Goal: Task Accomplishment & Management: Use online tool/utility

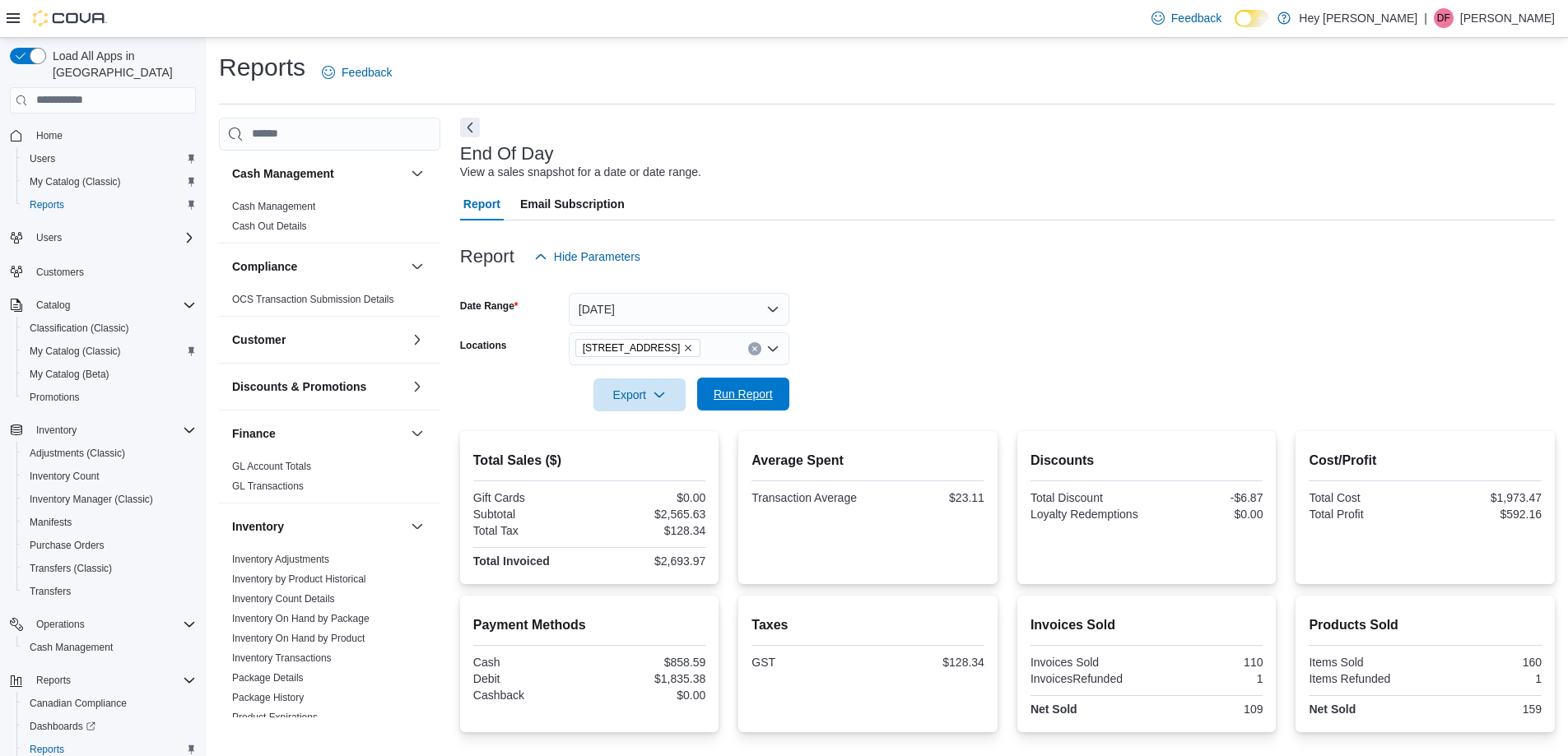
click at [781, 397] on button "Run Report" at bounding box center [742, 393] width 93 height 33
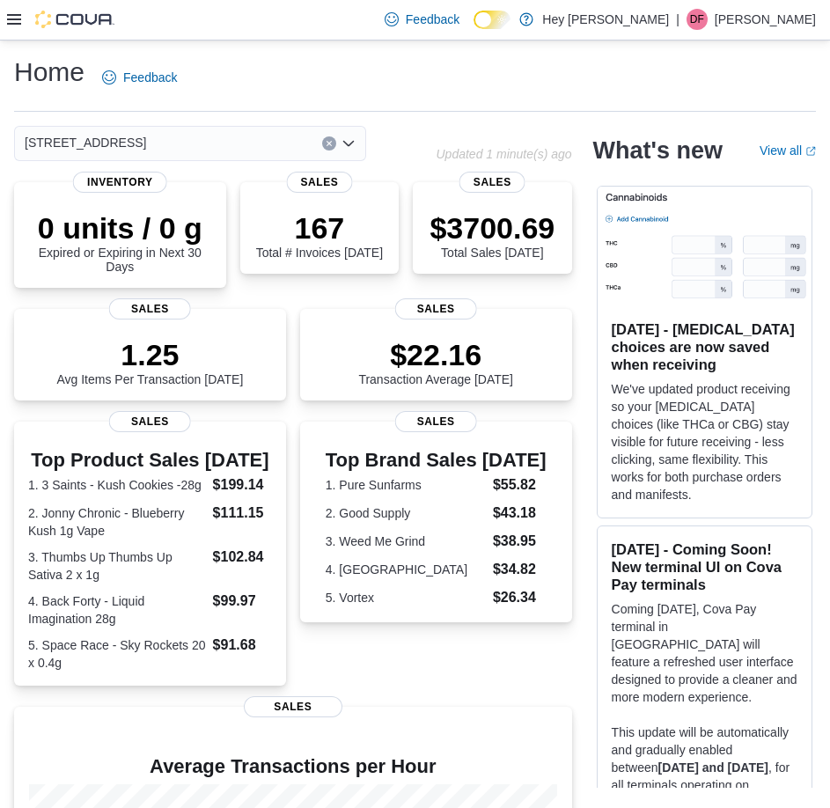
click at [11, 25] on icon at bounding box center [14, 19] width 14 height 11
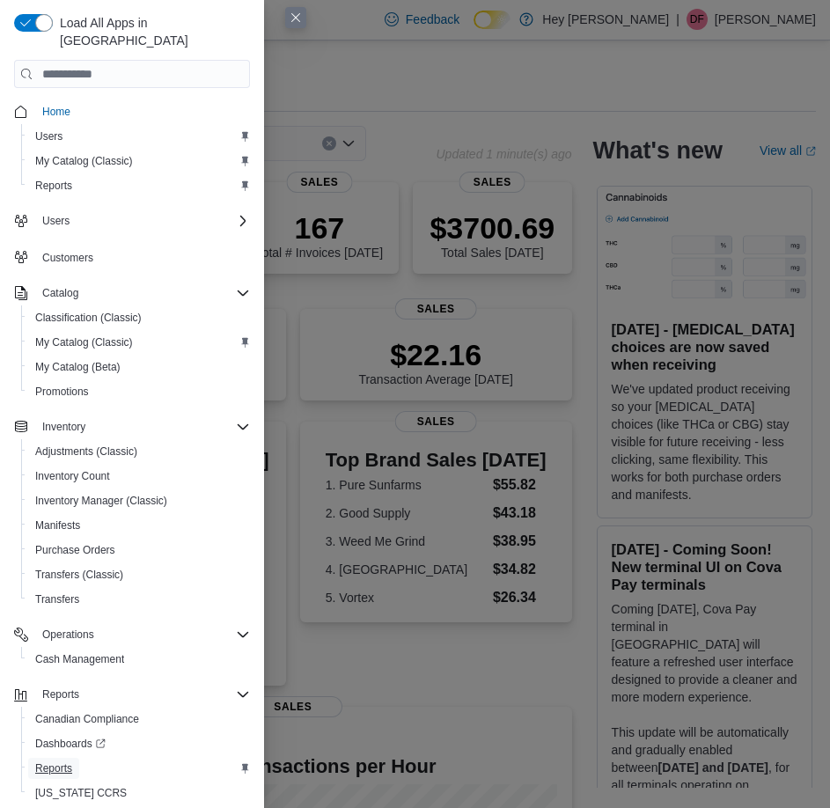
click at [68, 761] on span "Reports" at bounding box center [53, 768] width 37 height 14
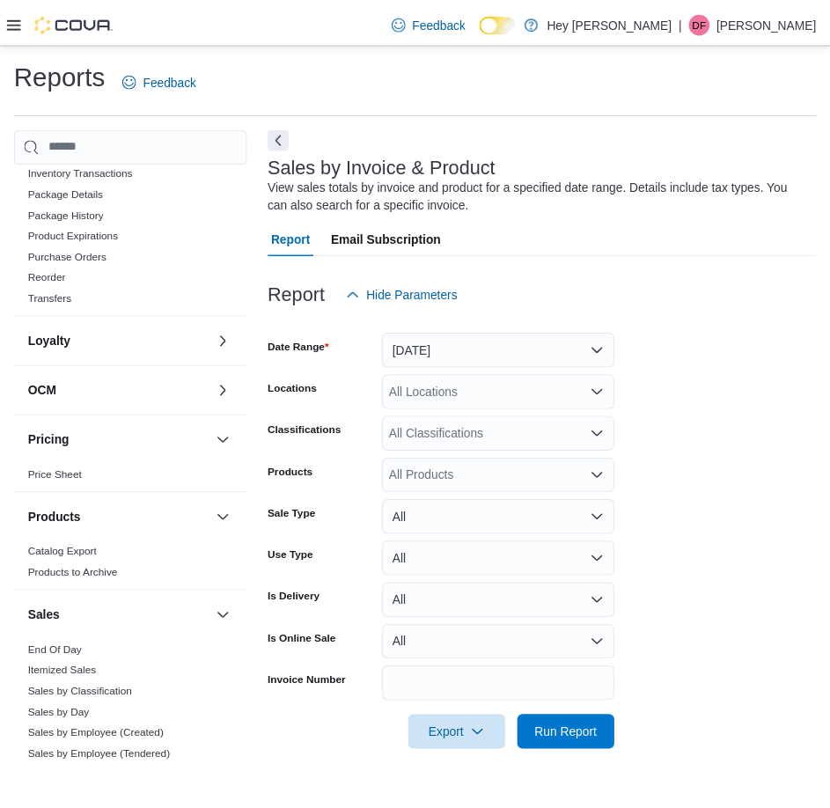
scroll to position [616, 0]
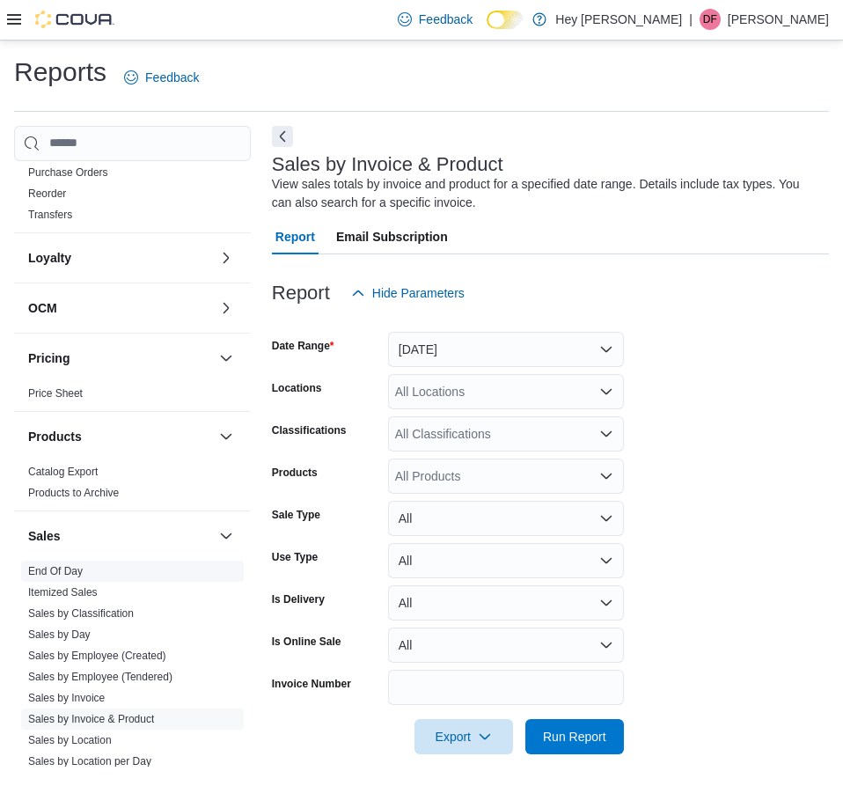
click at [75, 567] on link "End Of Day" at bounding box center [55, 571] width 55 height 12
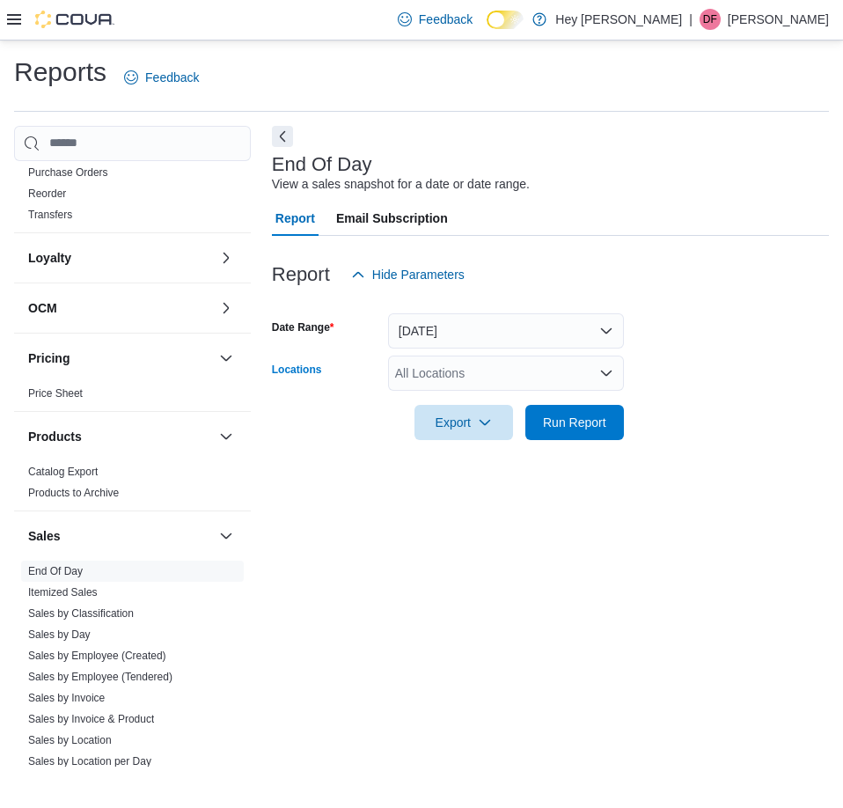
click at [450, 389] on div "All Locations" at bounding box center [506, 373] width 236 height 35
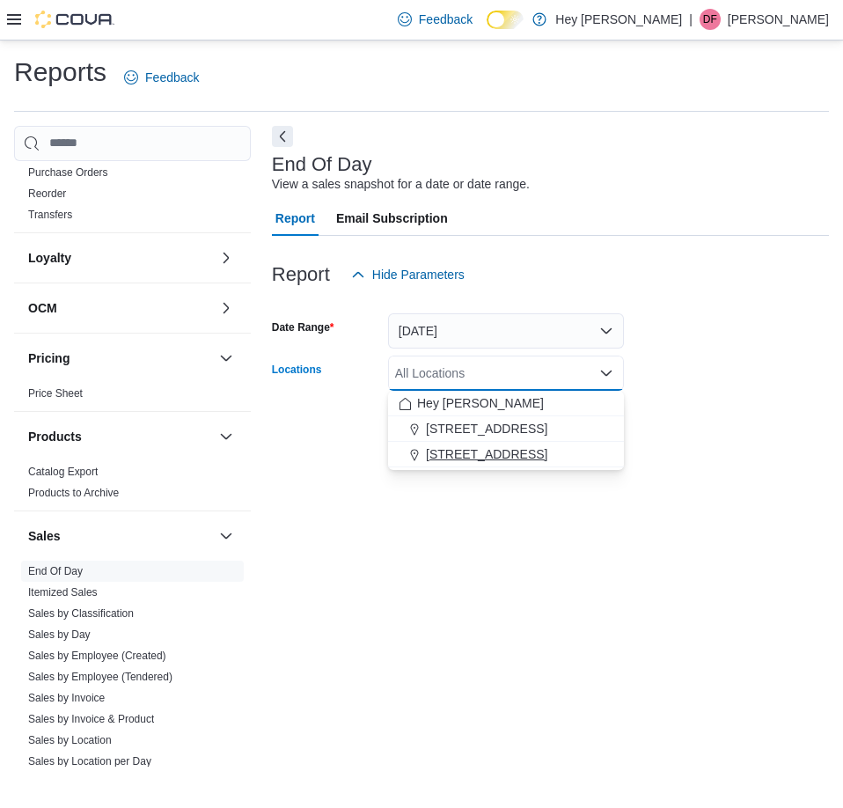
drag, startPoint x: 457, startPoint y: 453, endPoint x: 499, endPoint y: 563, distance: 117.8
click at [460, 460] on span "[STREET_ADDRESS]" at bounding box center [486, 454] width 121 height 18
click at [499, 563] on div "End Of Day View a sales snapshot for a date or date range. Report Email Subscri…" at bounding box center [550, 447] width 557 height 642
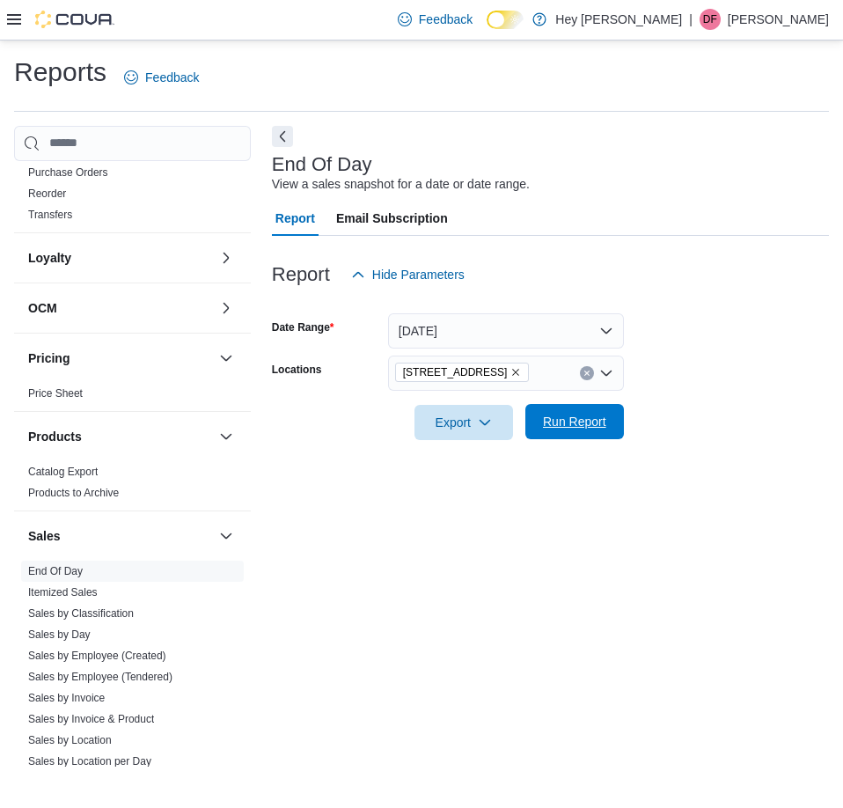
click at [551, 436] on span "Run Report" at bounding box center [574, 421] width 77 height 35
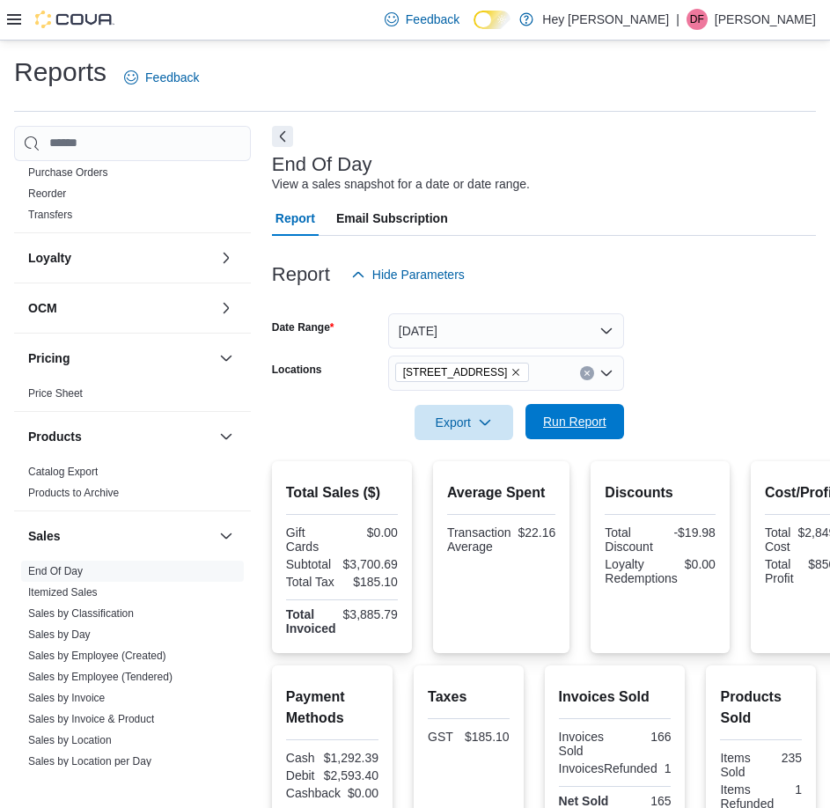
click at [583, 423] on span "Run Report" at bounding box center [574, 422] width 63 height 18
click at [576, 408] on span "Run Report" at bounding box center [574, 421] width 77 height 35
click at [547, 408] on span "Run Report" at bounding box center [574, 421] width 77 height 35
click at [571, 416] on span "Run Report" at bounding box center [574, 422] width 63 height 18
click at [559, 426] on span "Run Report" at bounding box center [574, 422] width 63 height 18
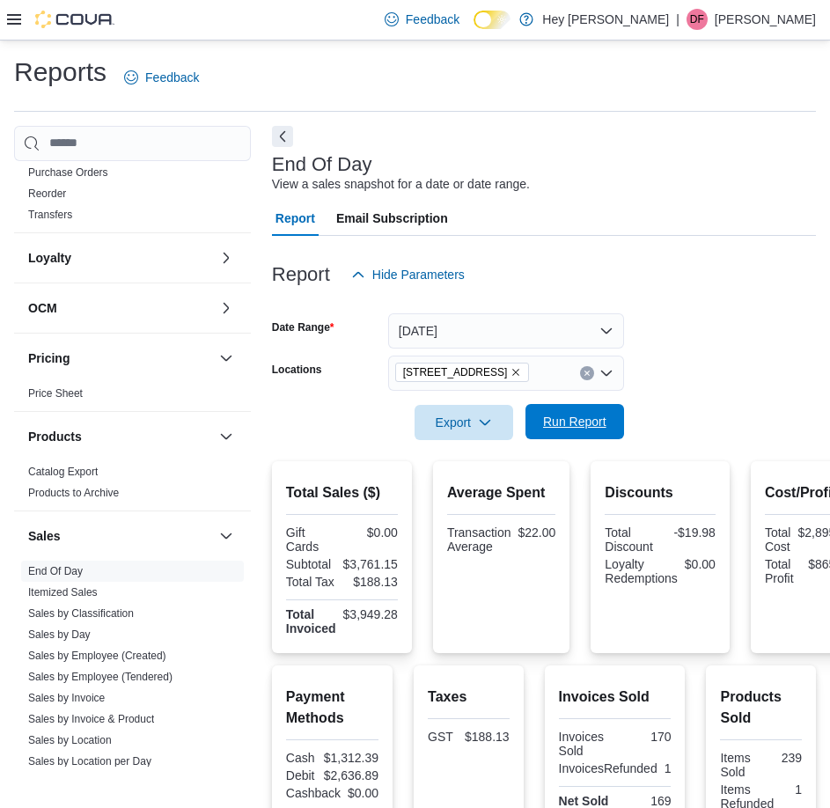
click at [563, 435] on span "Run Report" at bounding box center [574, 421] width 77 height 35
click at [580, 432] on span "Run Report" at bounding box center [574, 421] width 77 height 35
click at [515, 425] on div "Export" at bounding box center [468, 422] width 107 height 35
click at [453, 417] on span "Export" at bounding box center [463, 421] width 77 height 35
click at [472, 503] on button "Export to Pdf" at bounding box center [466, 492] width 100 height 35
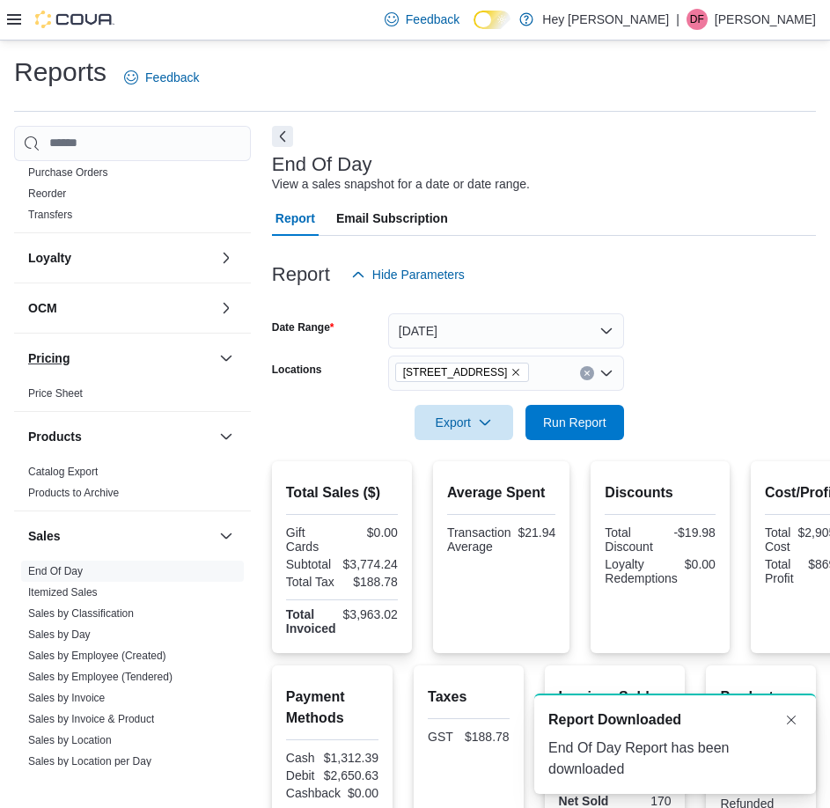
drag, startPoint x: 549, startPoint y: 165, endPoint x: 172, endPoint y: 352, distance: 421.2
click at [171, 352] on button "Pricing" at bounding box center [120, 358] width 184 height 18
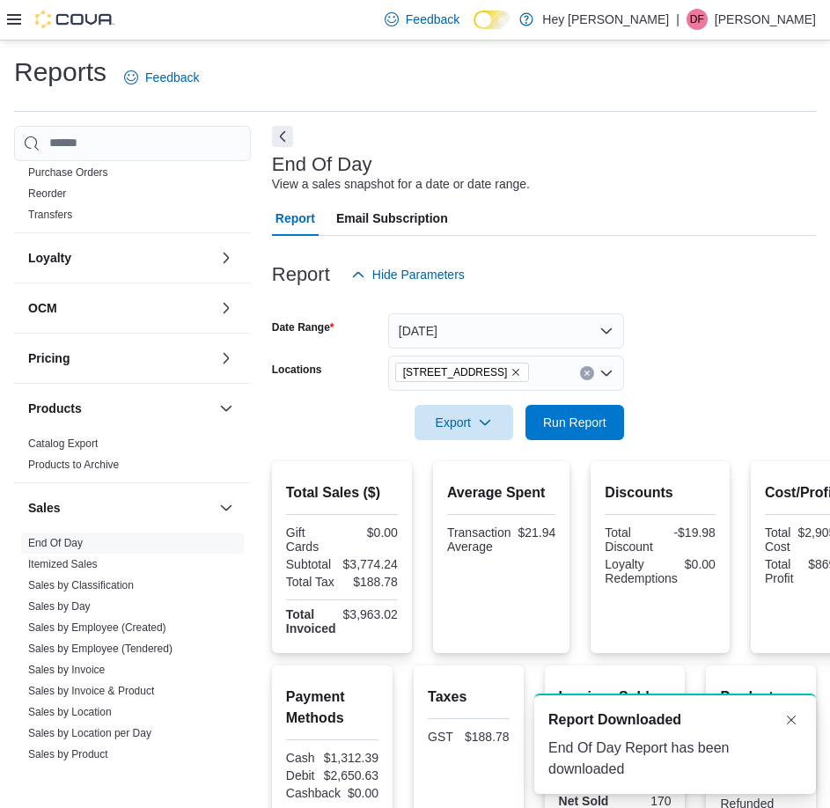
click at [370, 594] on div "Gift Cards $0.00 Subtotal $3,774.24 Total Tax $188.78 Total Invoiced $3,963.02" at bounding box center [342, 582] width 112 height 114
click at [786, 341] on form "Date Range Today Locations 15820 Stony Plain Road Export Run Report" at bounding box center [544, 366] width 544 height 148
click at [568, 423] on span "Run Report" at bounding box center [574, 422] width 63 height 18
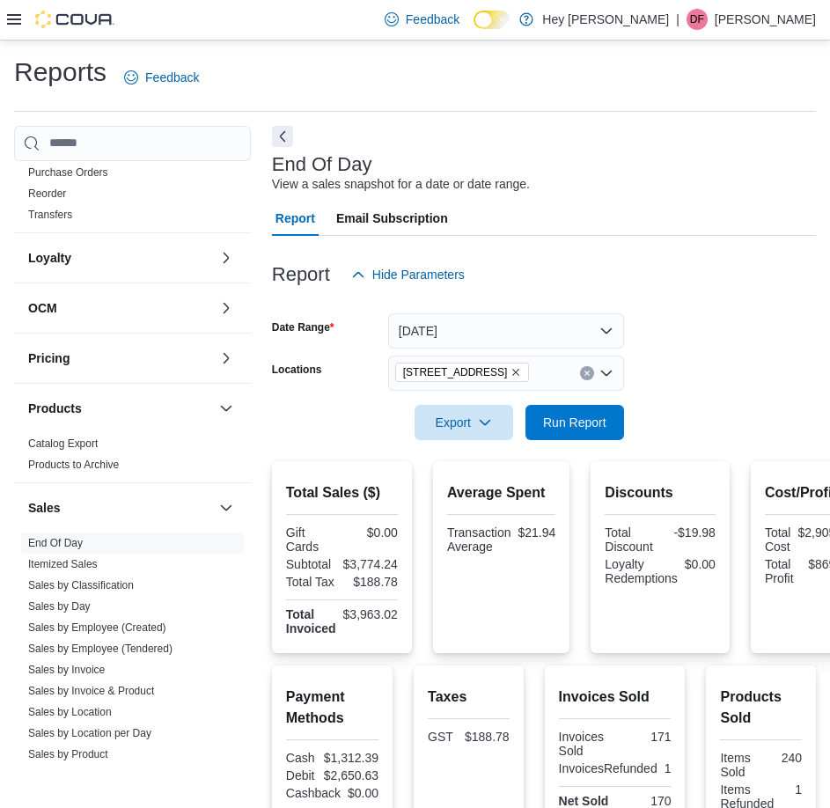
click at [735, 111] on hr at bounding box center [415, 111] width 802 height 1
click at [481, 420] on icon "button" at bounding box center [485, 422] width 14 height 14
click at [467, 506] on button "Export to Pdf" at bounding box center [466, 492] width 100 height 35
